Goal: Information Seeking & Learning: Understand process/instructions

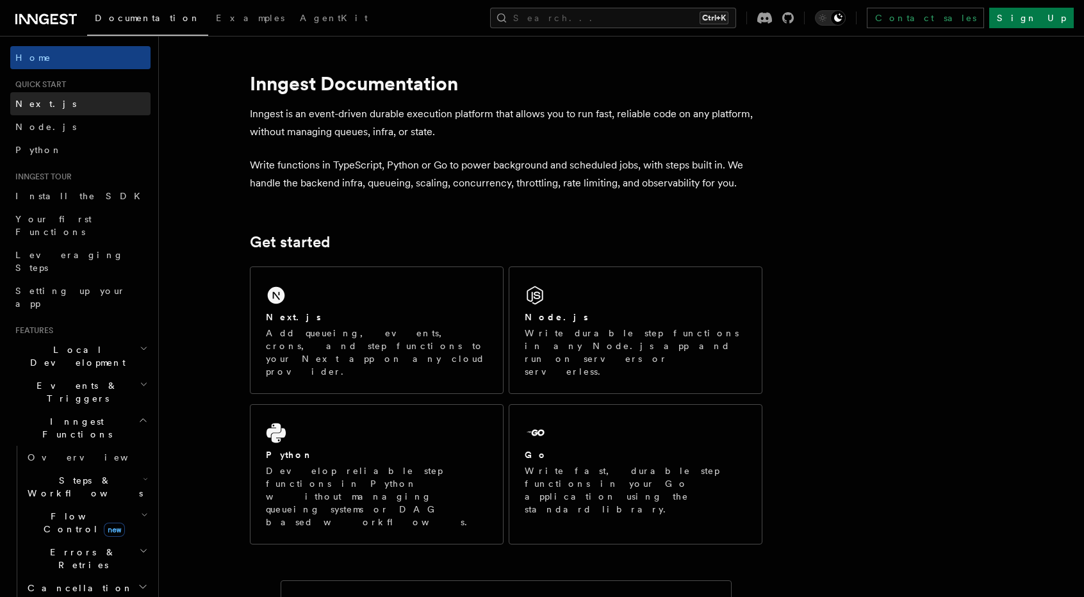
click at [49, 113] on link "Next.js" at bounding box center [80, 103] width 140 height 23
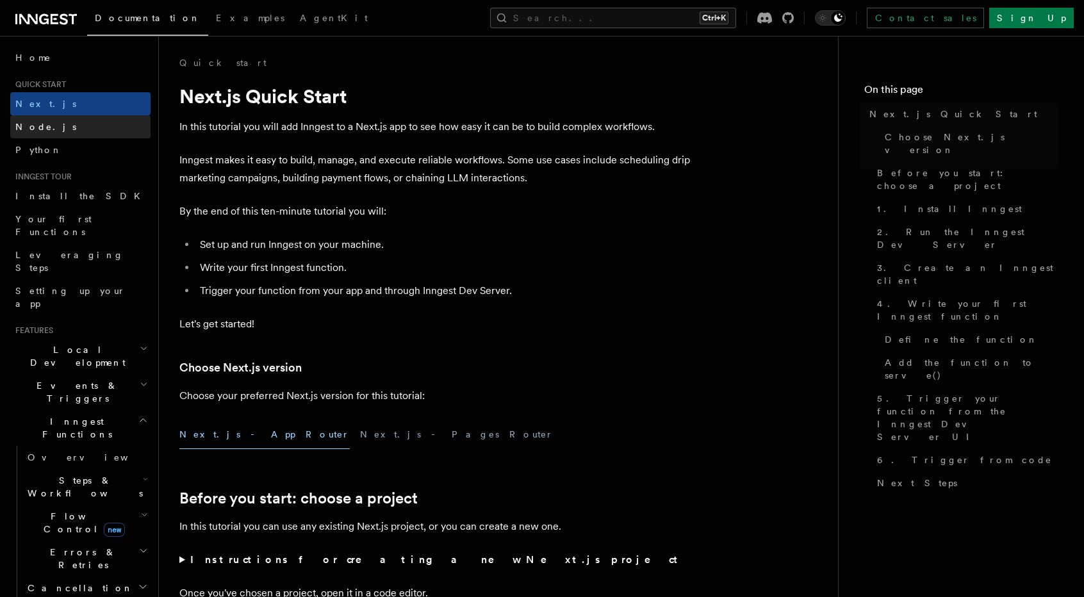
click at [55, 129] on link "Node.js" at bounding box center [80, 126] width 140 height 23
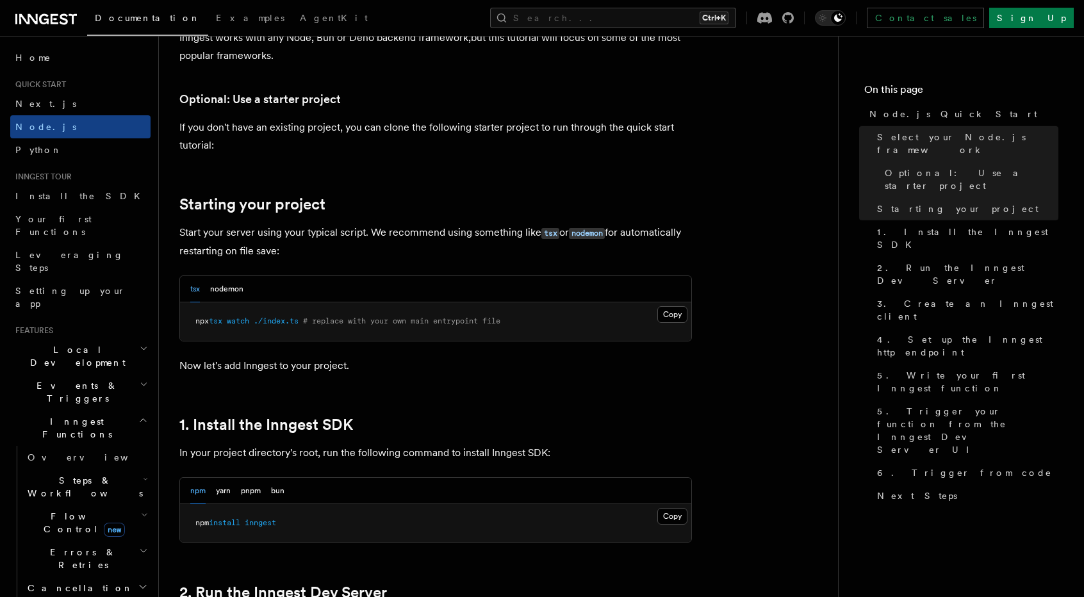
scroll to position [577, 0]
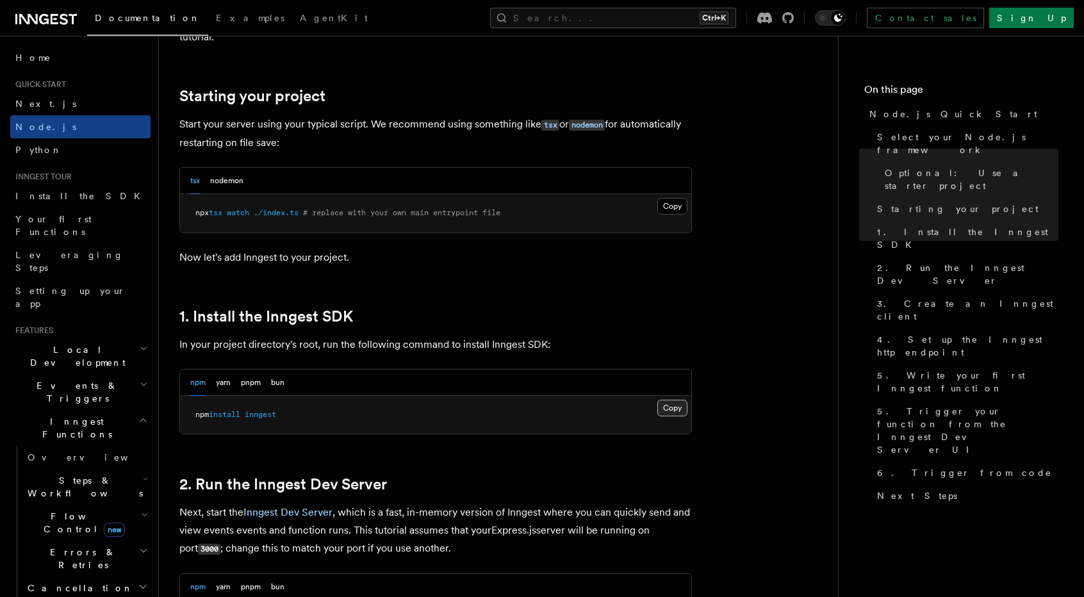
click at [665, 409] on button "Copy Copied" at bounding box center [672, 408] width 30 height 17
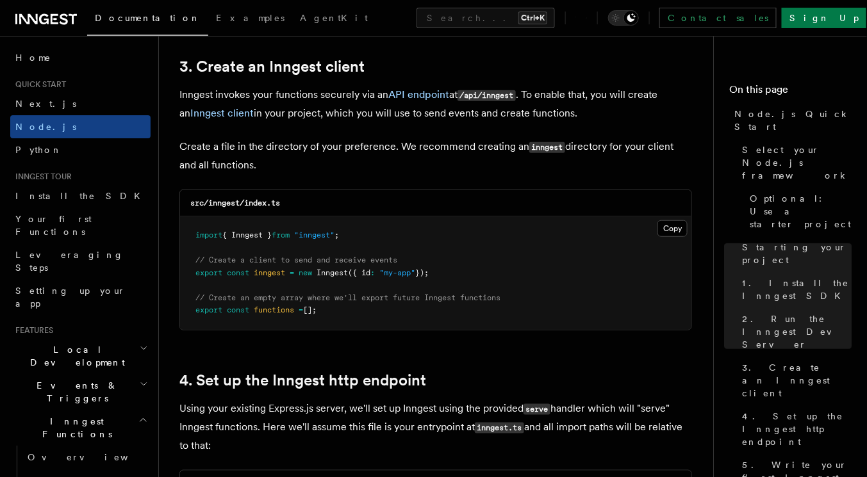
scroll to position [1653, 0]
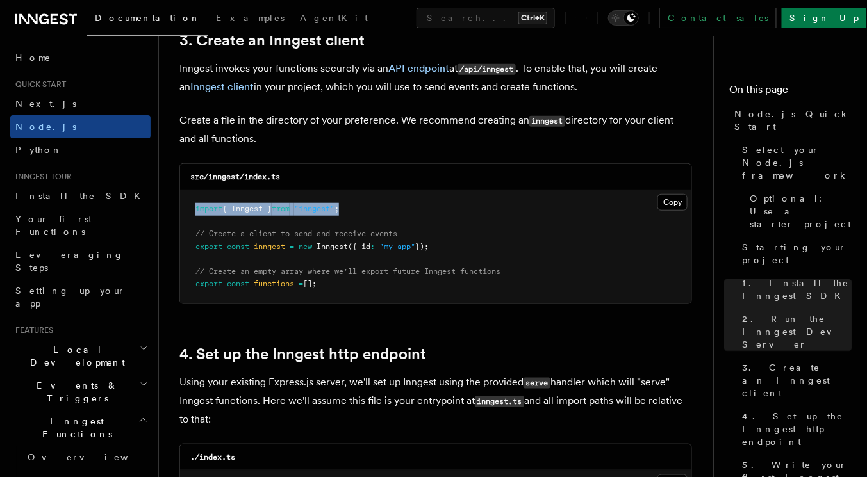
drag, startPoint x: 359, startPoint y: 210, endPoint x: 181, endPoint y: 211, distance: 178.1
click at [181, 211] on pre "import { Inngest } from "inngest" ; // Create a client to send and receive even…" at bounding box center [435, 246] width 511 height 113
copy span "import { Inngest } from "inngest" ;"
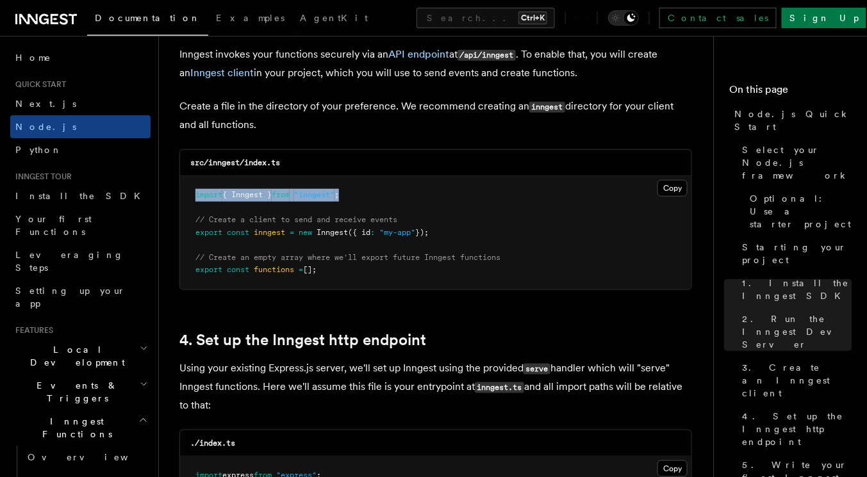
scroll to position [1661, 0]
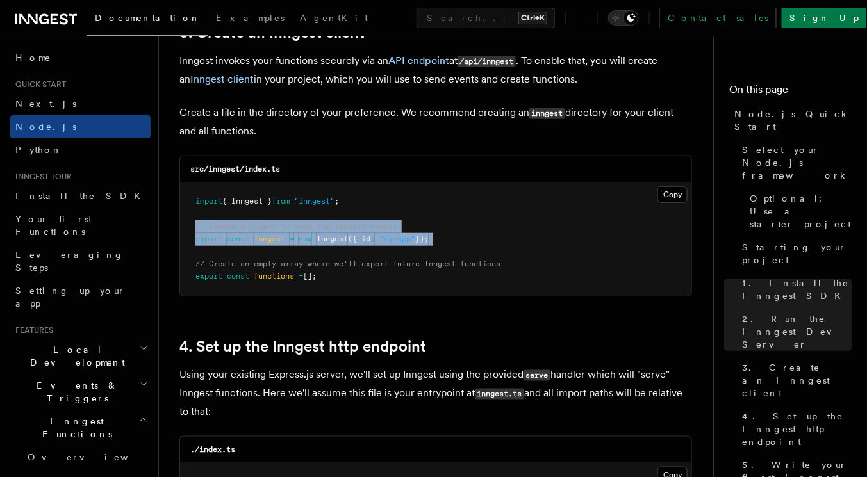
drag, startPoint x: 452, startPoint y: 249, endPoint x: 191, endPoint y: 229, distance: 262.2
click at [191, 229] on pre "import { Inngest } from "inngest" ; // Create a client to send and receive even…" at bounding box center [435, 239] width 511 height 113
copy code "// Create a client to send and receive events export const inngest = new Innges…"
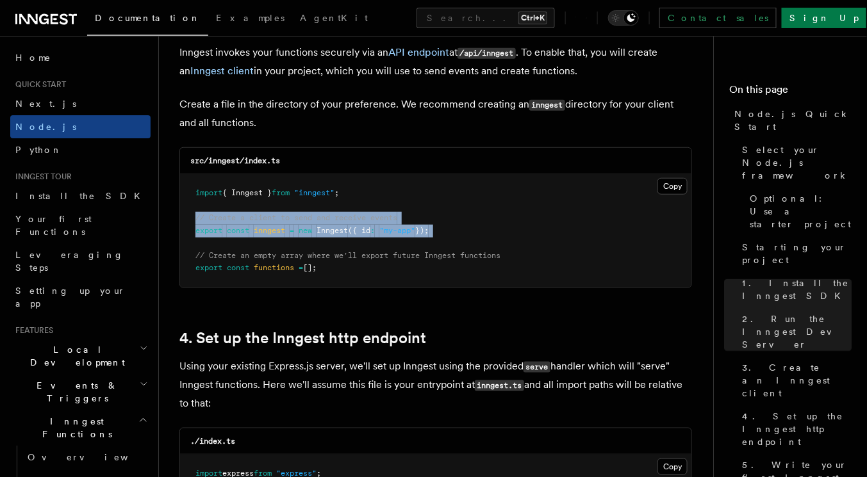
scroll to position [1668, 0]
drag, startPoint x: 329, startPoint y: 270, endPoint x: 185, endPoint y: 253, distance: 145.8
click at [185, 253] on pre "import { Inngest } from "inngest" ; // Create a client to send and receive even…" at bounding box center [435, 231] width 511 height 113
copy code "// Create an empty array where we'll export future Inngest functions export con…"
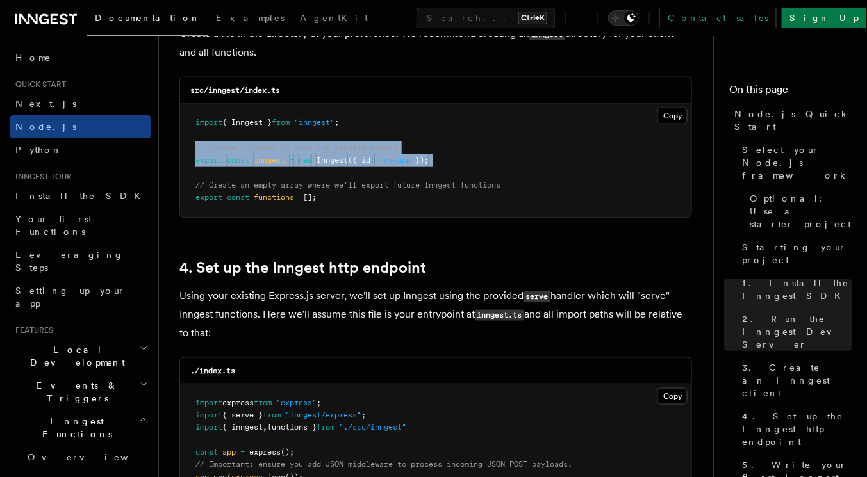
scroll to position [1873, 0]
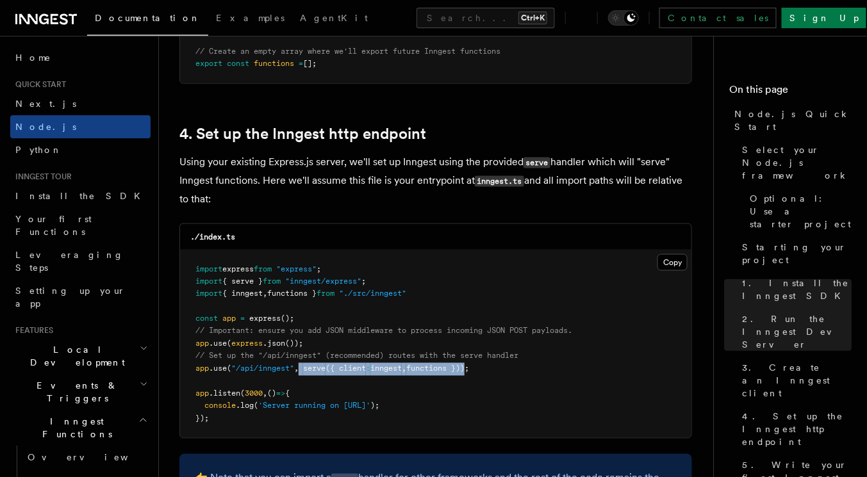
drag, startPoint x: 304, startPoint y: 372, endPoint x: 477, endPoint y: 375, distance: 173.0
click at [469, 374] on span "app .use ( "/api/inngest" , serve ({ client : inngest , functions }));" at bounding box center [332, 369] width 274 height 9
copy span "serve ({ client : inngest , functions })"
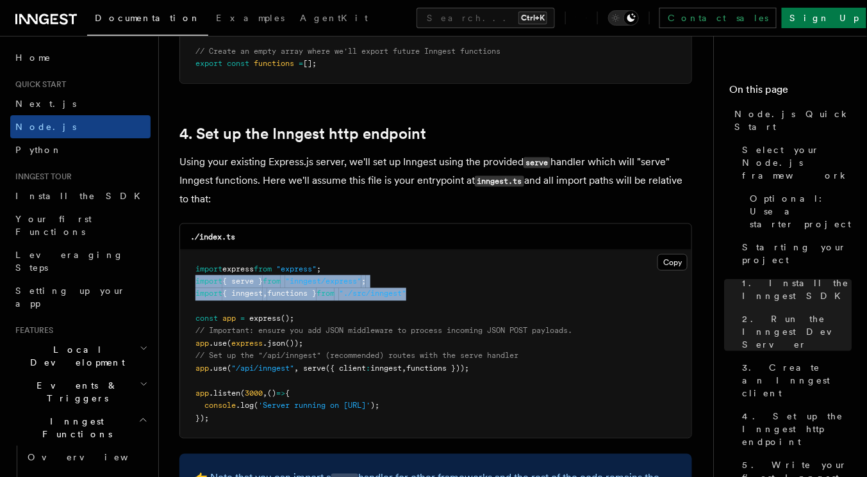
drag, startPoint x: 449, startPoint y: 295, endPoint x: 187, endPoint y: 283, distance: 261.7
click at [187, 283] on pre "import express from "express" ; import { serve } from "inngest/express" ; impor…" at bounding box center [435, 345] width 511 height 188
copy code "import { serve } from "inngest/express" ; import { inngest , functions } from "…"
